Goal: Information Seeking & Learning: Learn about a topic

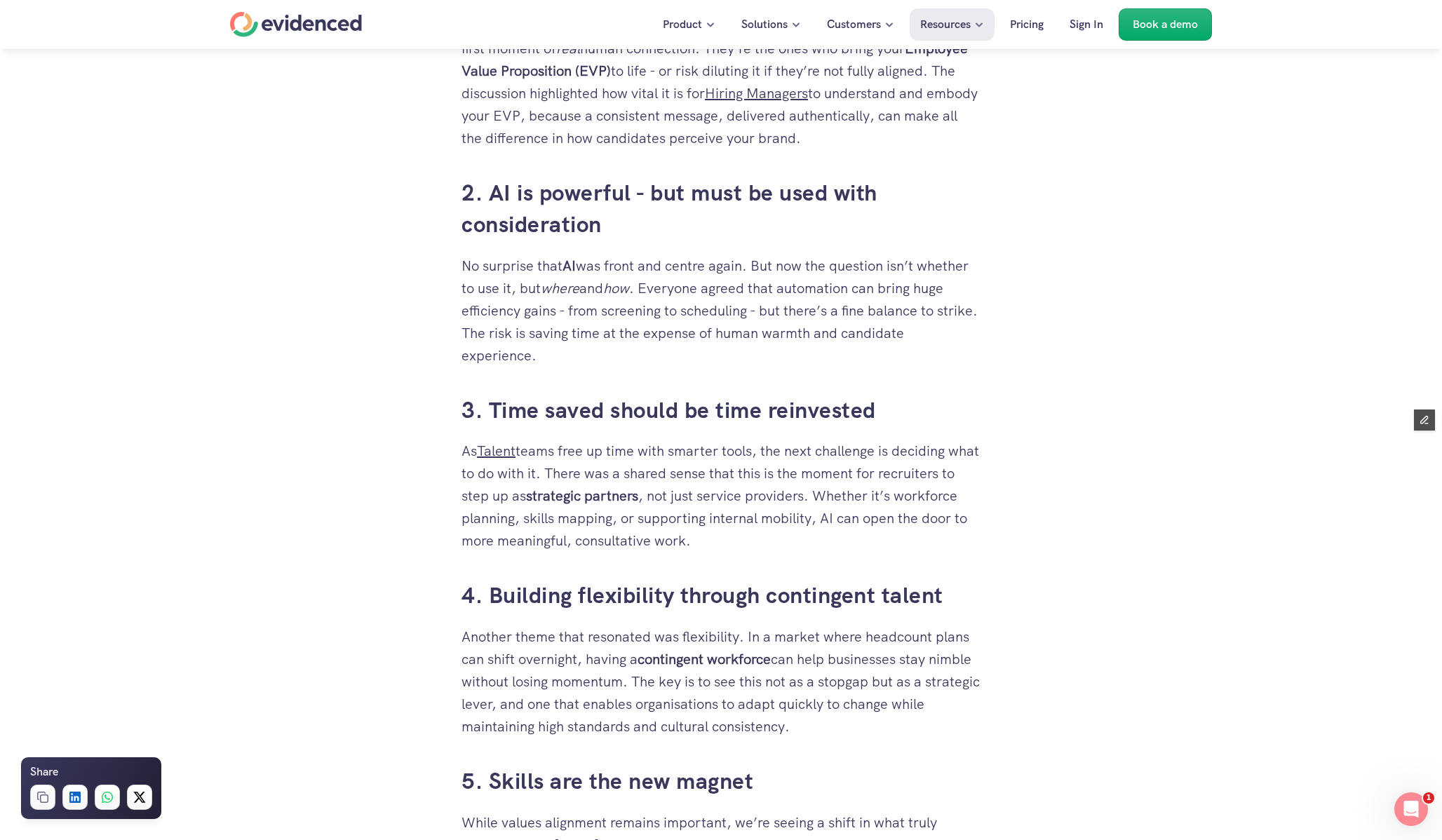
click at [536, 301] on p "No surprise that AI was front and centre again. But now the question isn’t whet…" at bounding box center [721, 310] width 519 height 112
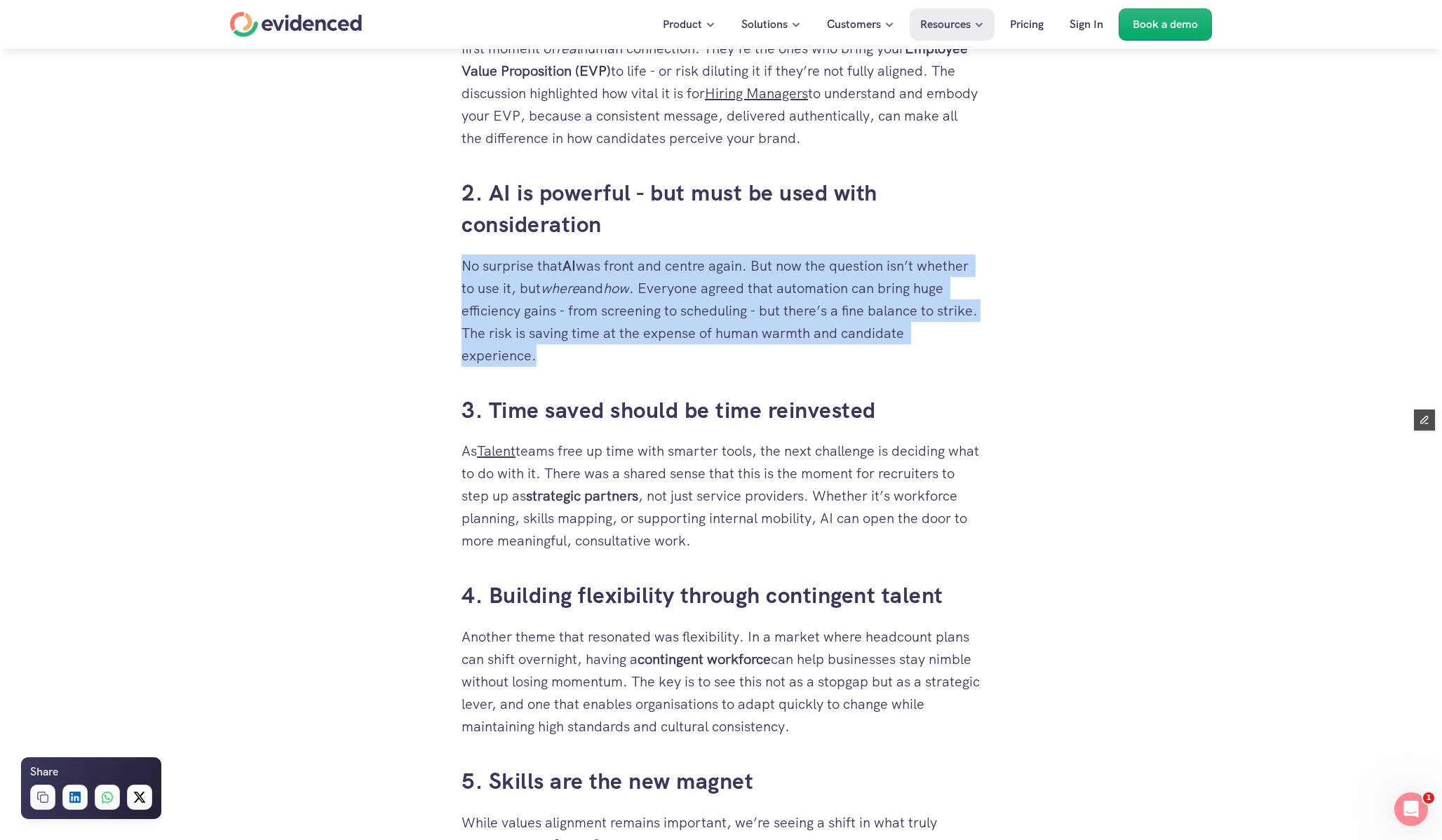
click at [536, 301] on p "No surprise that AI was front and centre again. But now the question isn’t whet…" at bounding box center [721, 310] width 519 height 112
click at [635, 336] on p "No surprise that AI was front and centre again. But now the question isn’t whet…" at bounding box center [721, 310] width 519 height 112
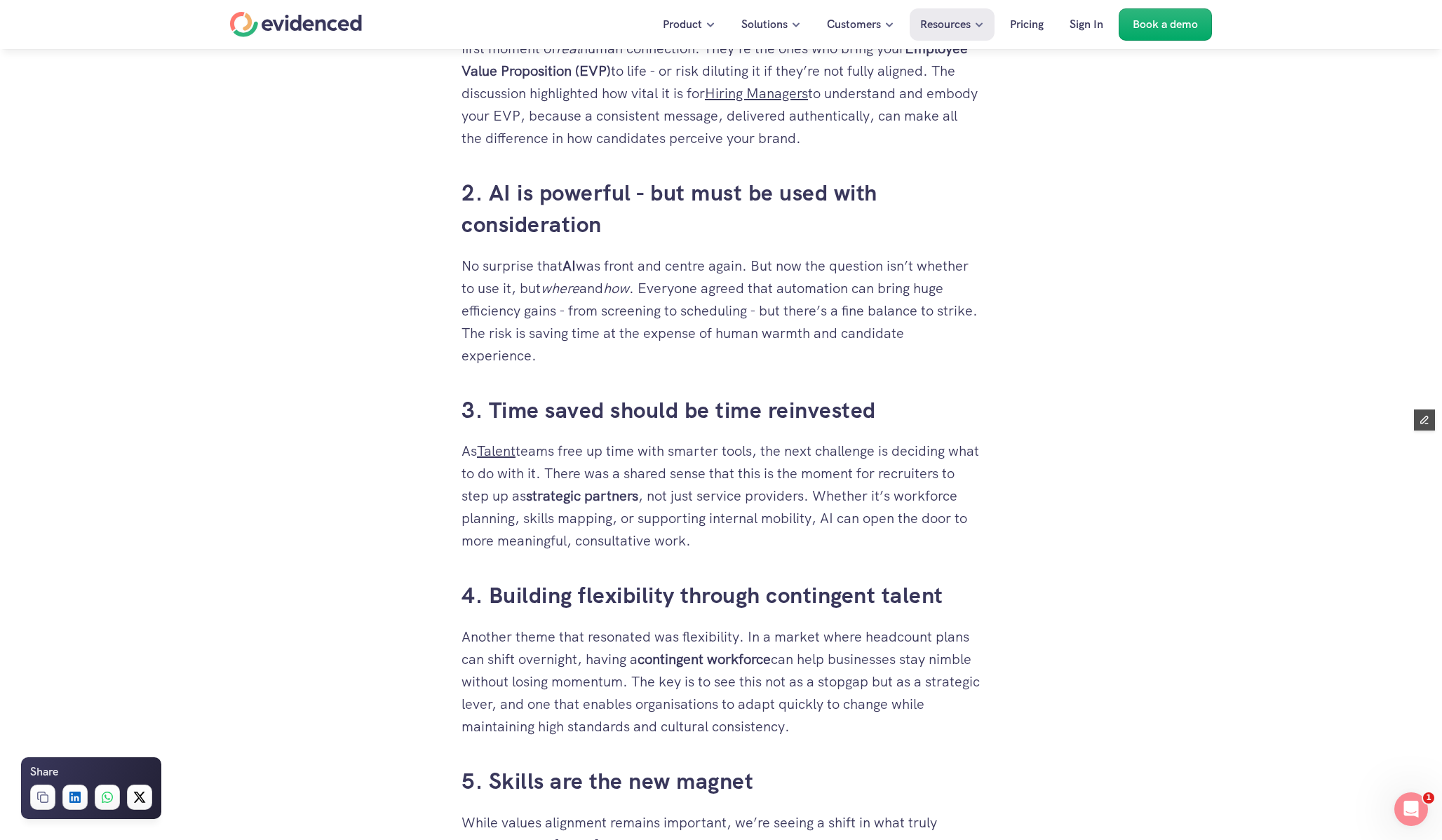
drag, startPoint x: 569, startPoint y: 352, endPoint x: 451, endPoint y: 244, distance: 160.0
click at [451, 244] on div "This week the Evidenced team headed north for the TALiNT Leaders Workshop in [G…" at bounding box center [721, 205] width 547 height 1570
click at [468, 255] on p "No surprise that AI was front and centre again. But now the question isn’t whet…" at bounding box center [721, 310] width 519 height 112
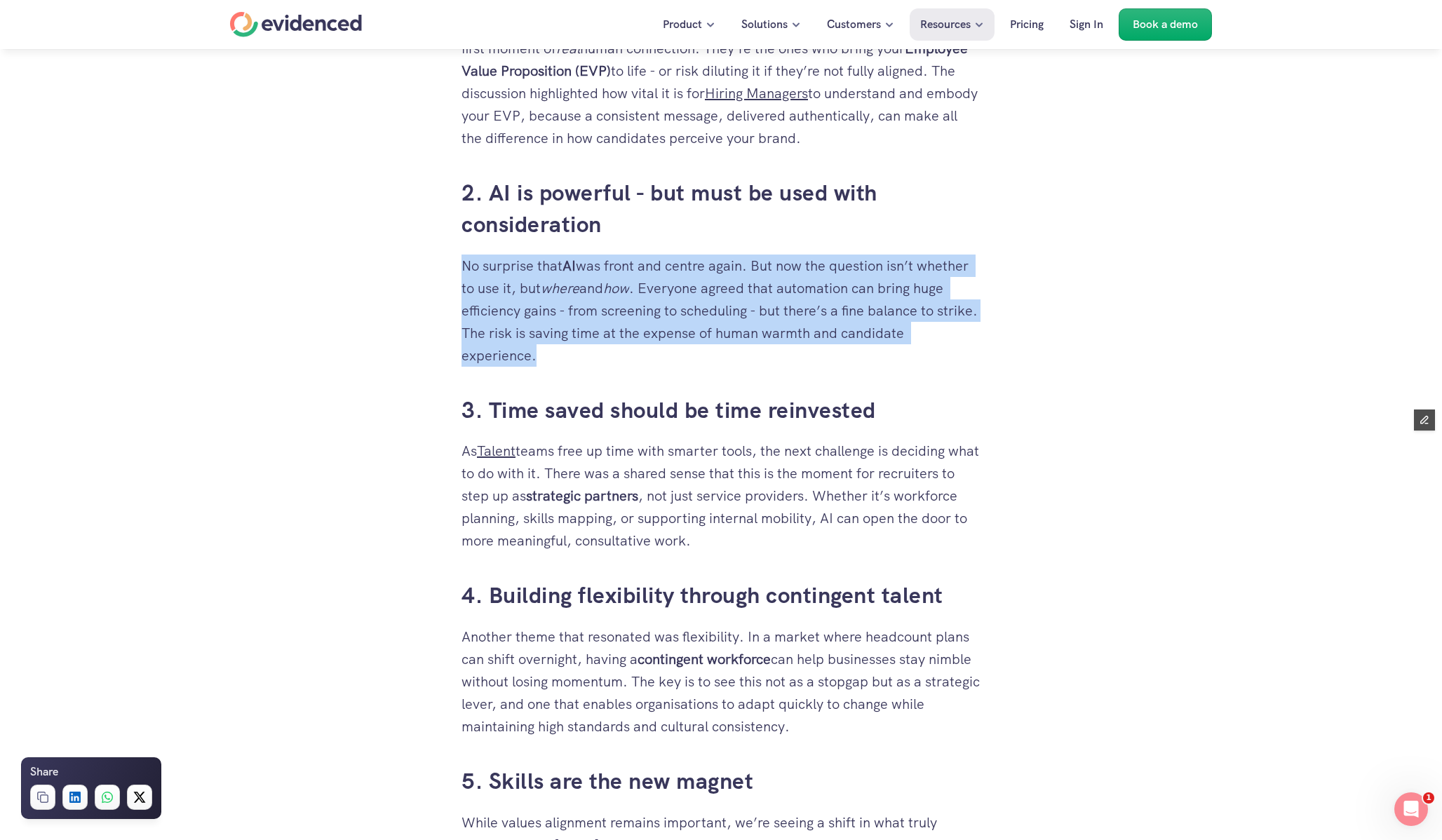
drag, startPoint x: 468, startPoint y: 247, endPoint x: 551, endPoint y: 348, distance: 130.7
click at [551, 348] on p "No surprise that AI was front and centre again. But now the question isn’t whet…" at bounding box center [721, 310] width 519 height 112
click at [563, 332] on p "No surprise that AI was front and centre again. But now the question isn’t whet…" at bounding box center [721, 310] width 519 height 112
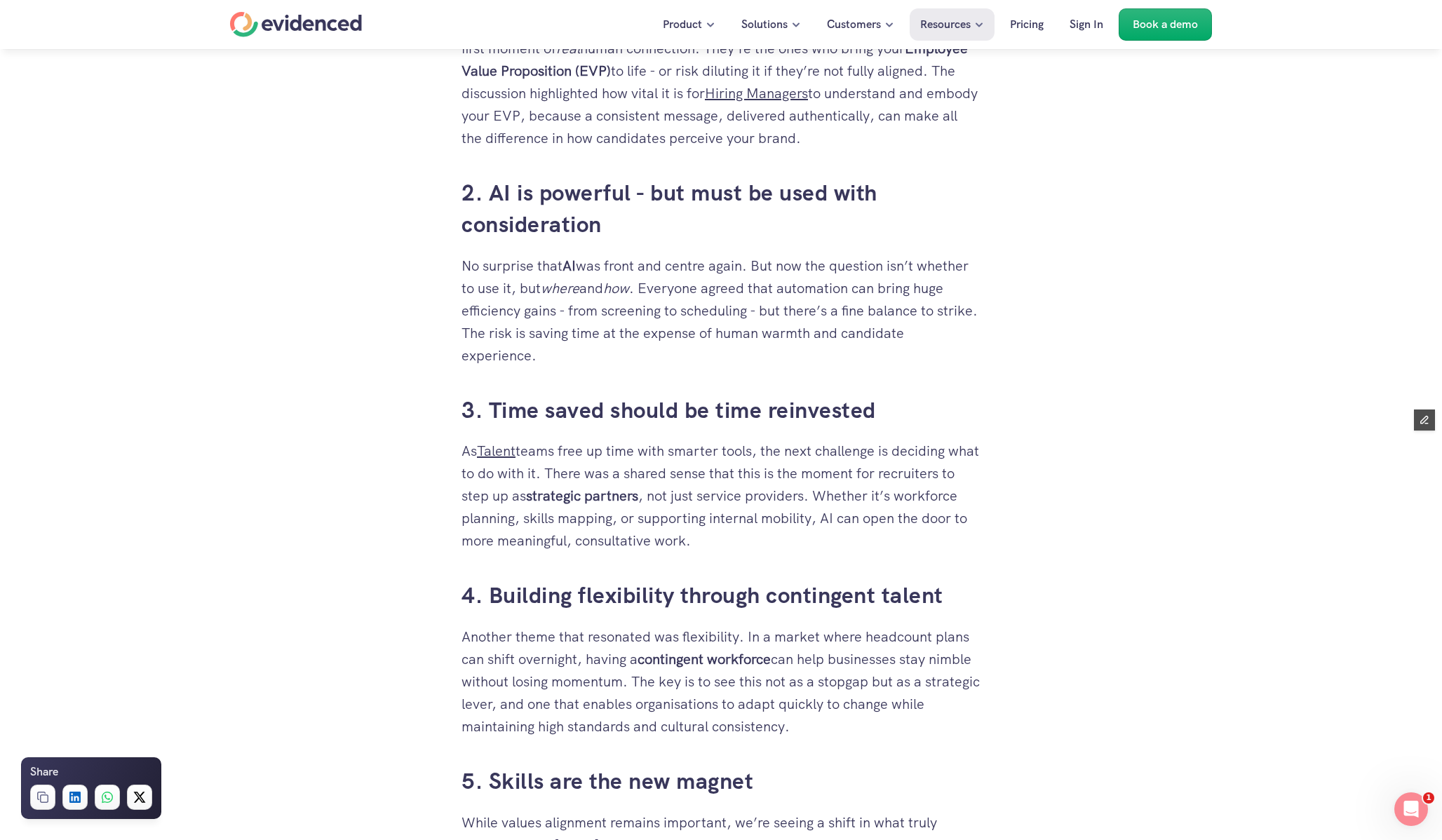
drag, startPoint x: 560, startPoint y: 337, endPoint x: 375, endPoint y: 156, distance: 258.8
click at [375, 156] on div "This week the Evidenced team headed north for the TALiNT Leaders Workshop in [G…" at bounding box center [721, 307] width 1442 height 1774
